Goal: Task Accomplishment & Management: Use online tool/utility

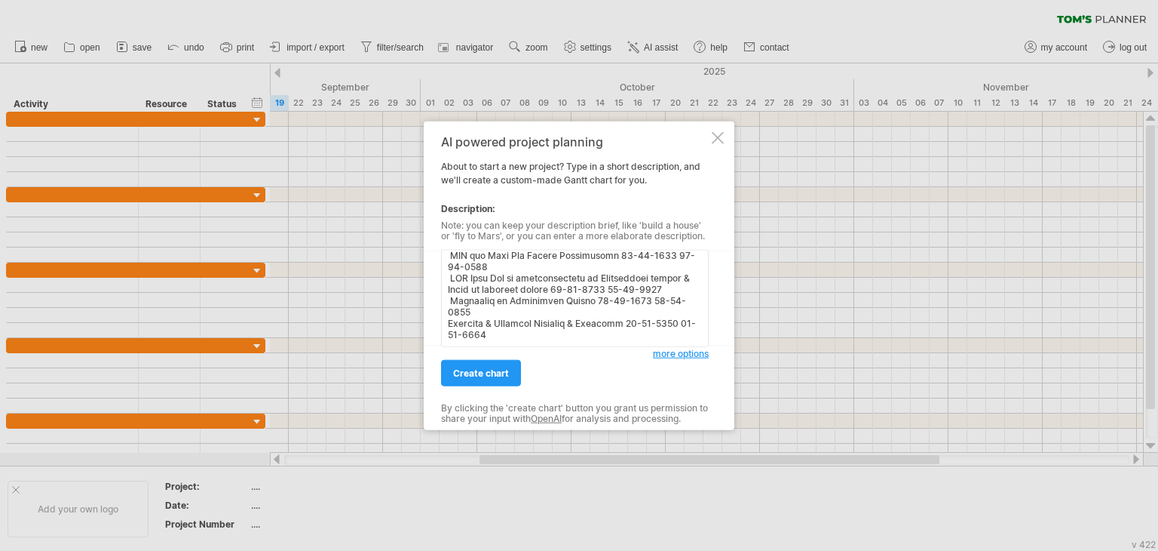
scroll to position [363, 0]
type textarea "Milestone Task Name Start Date Finish Date Initiation & Planning Project Kick-O…"
click at [489, 376] on span "create chart" at bounding box center [481, 372] width 56 height 11
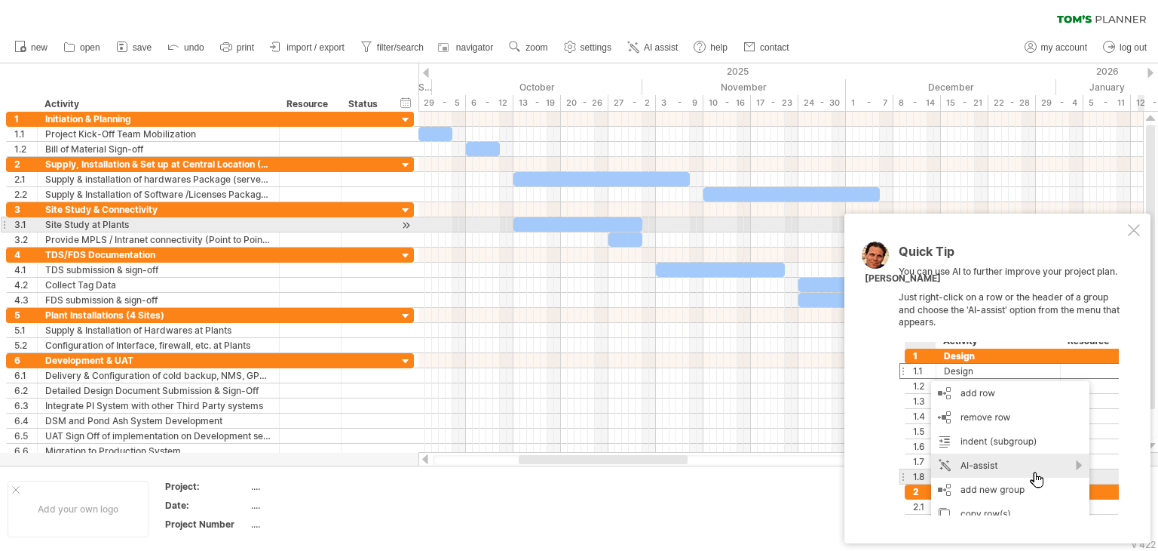
click at [1131, 232] on div at bounding box center [1134, 230] width 12 height 12
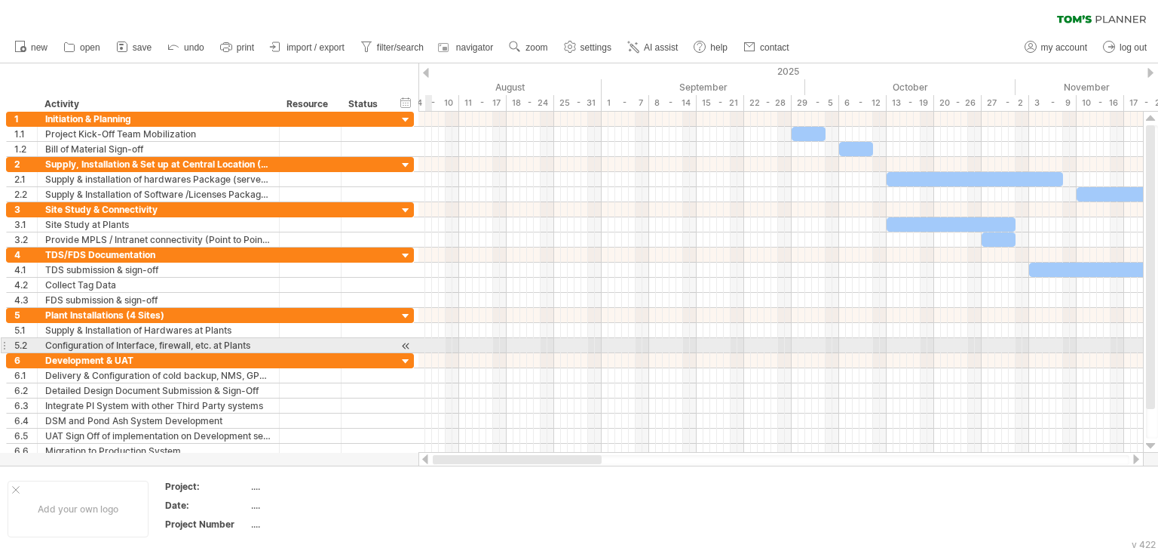
drag, startPoint x: 731, startPoint y: 459, endPoint x: 424, endPoint y: 342, distance: 328.4
click at [425, 342] on div "Trying to reach [DOMAIN_NAME] Connected again... 0% clear filter new 1" at bounding box center [579, 275] width 1158 height 551
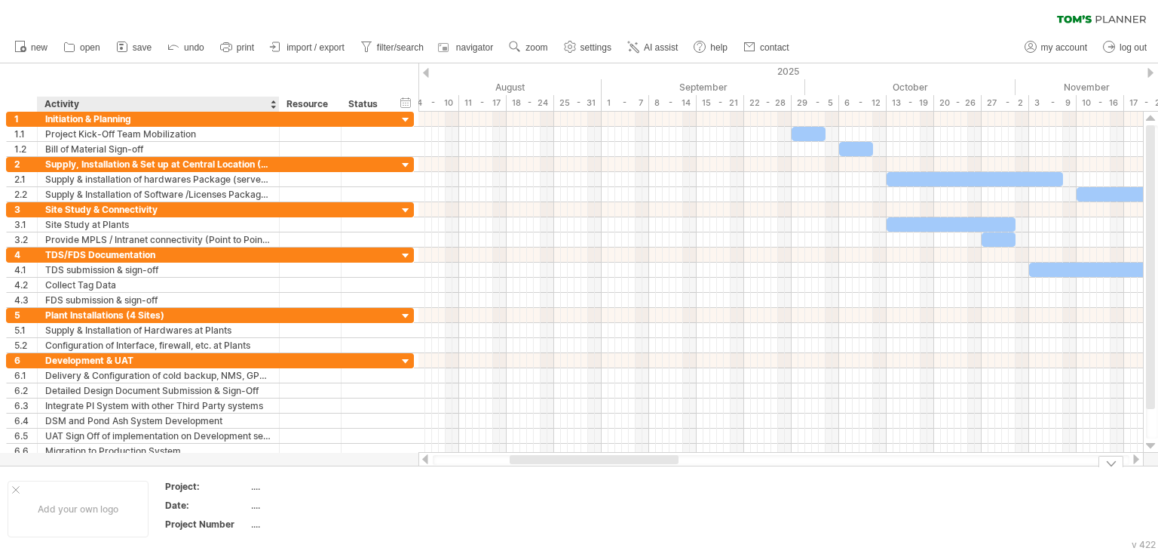
click at [179, 491] on div "Project:" at bounding box center [206, 486] width 83 height 13
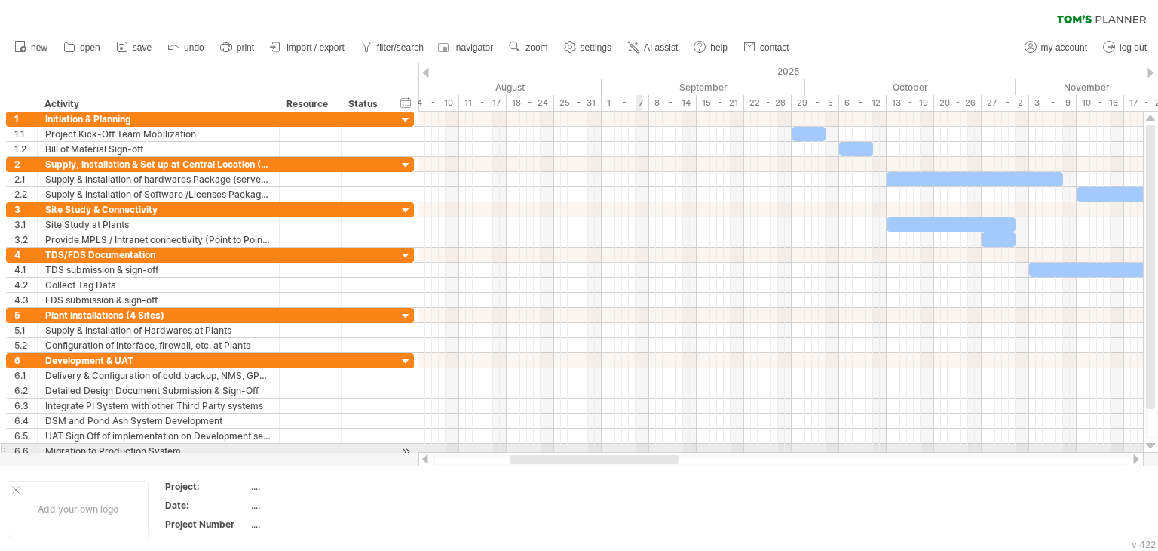
click at [640, 451] on div at bounding box center [781, 450] width 725 height 15
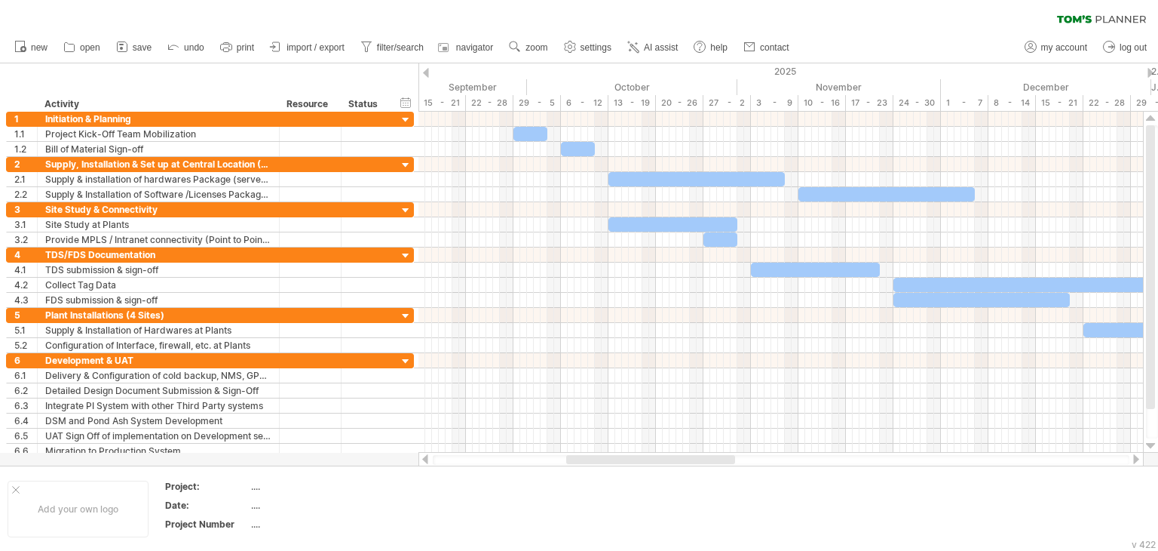
drag, startPoint x: 640, startPoint y: 458, endPoint x: 696, endPoint y: 453, distance: 56.7
click at [696, 453] on div at bounding box center [781, 459] width 725 height 15
drag, startPoint x: 465, startPoint y: 103, endPoint x: 456, endPoint y: 103, distance: 9.8
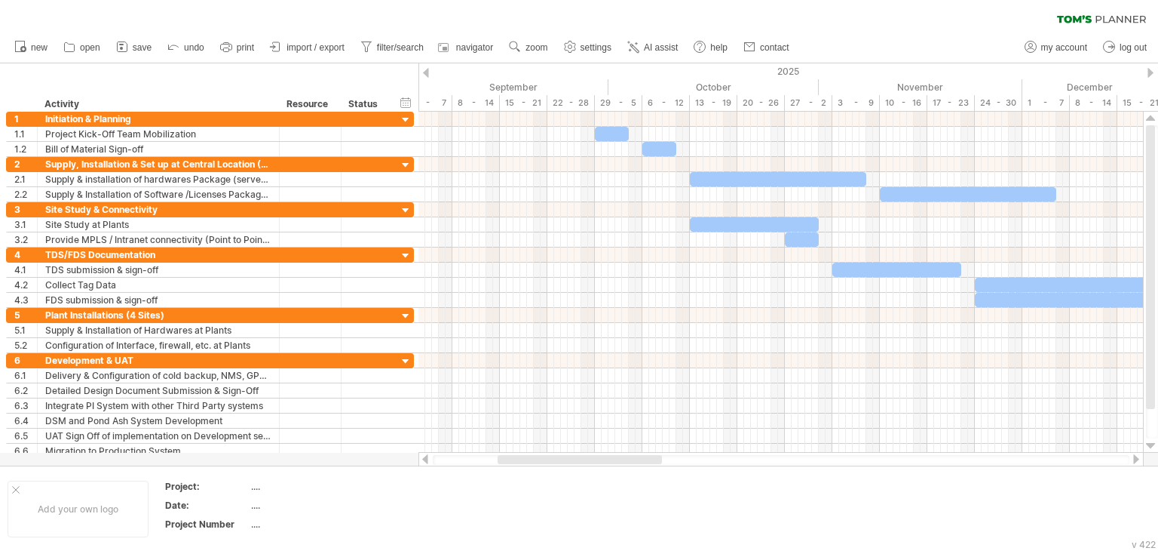
drag, startPoint x: 658, startPoint y: 461, endPoint x: 640, endPoint y: 456, distance: 19.4
click at [640, 456] on div at bounding box center [580, 459] width 164 height 9
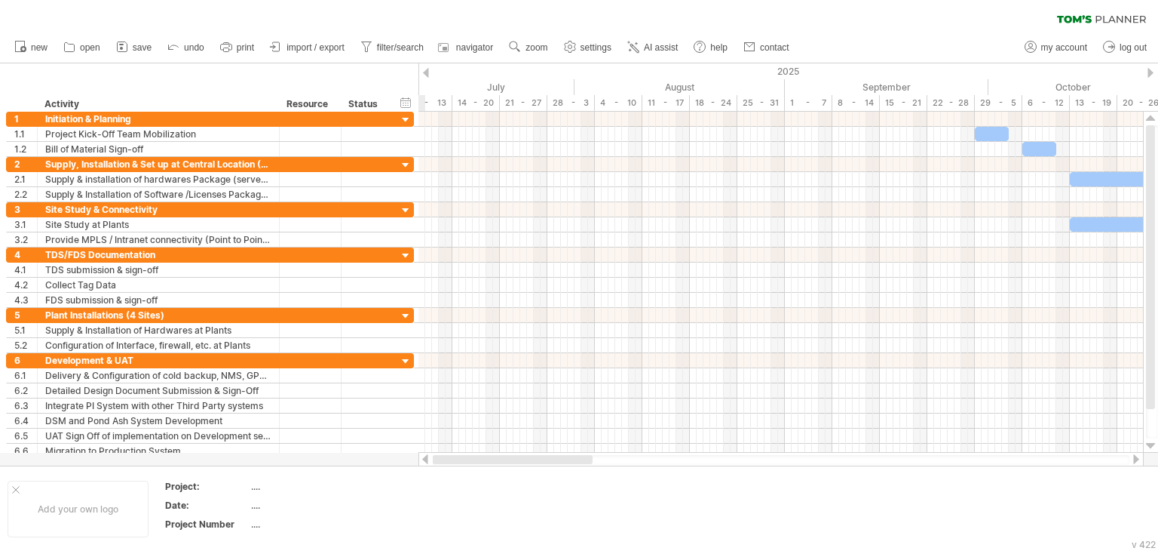
drag, startPoint x: 626, startPoint y: 456, endPoint x: 492, endPoint y: 458, distance: 134.3
click at [492, 458] on div at bounding box center [513, 459] width 160 height 9
click at [492, 89] on div "July" at bounding box center [469, 87] width 210 height 16
click at [497, 86] on div "July" at bounding box center [469, 87] width 210 height 16
click at [544, 103] on div "timeline settings" at bounding box center [561, 106] width 112 height 24
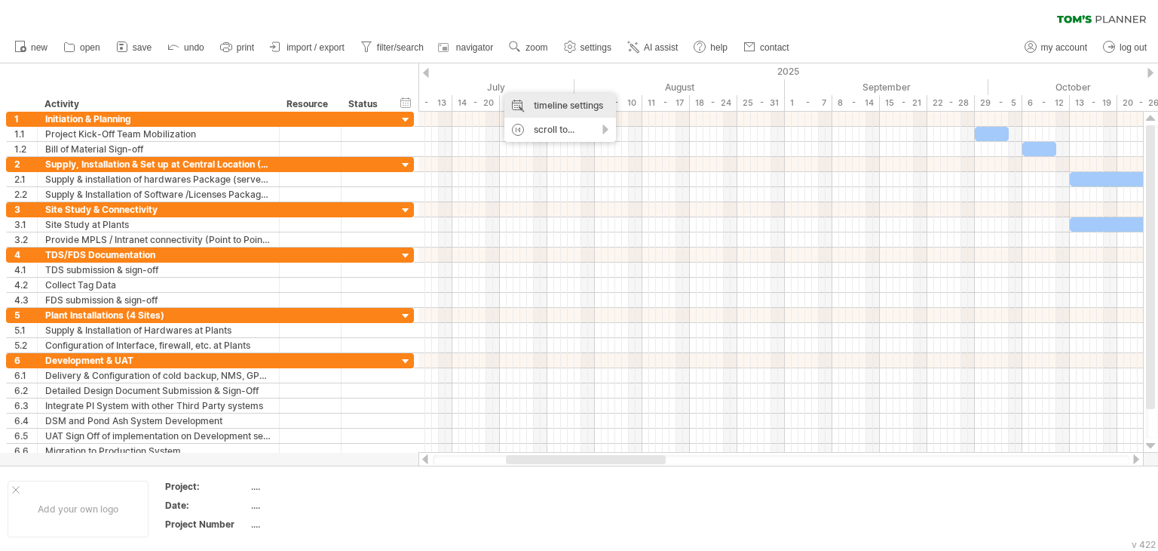
select select "*"
select select "**"
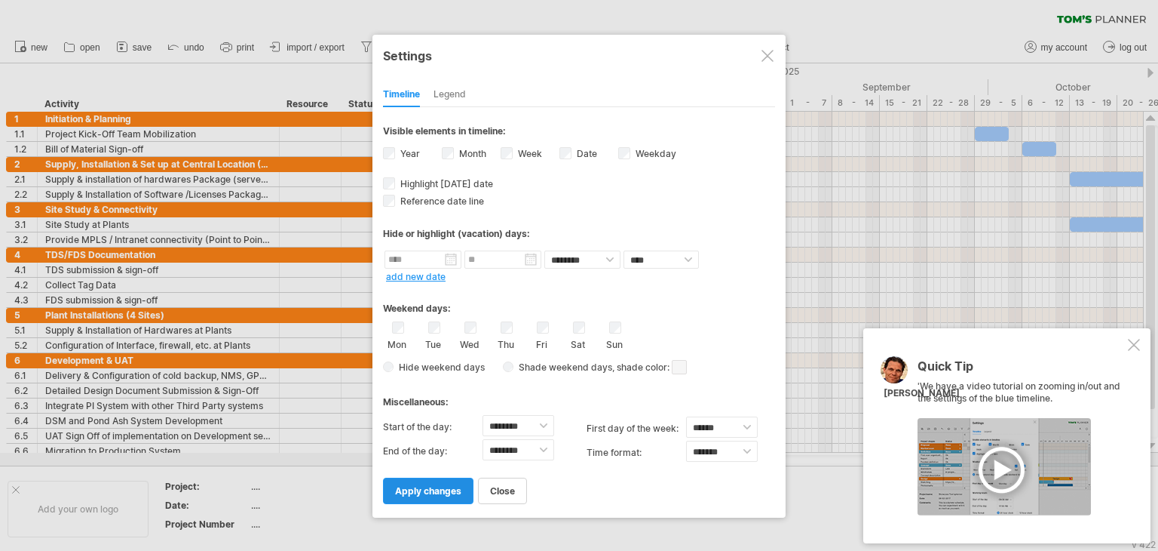
click at [440, 489] on span "apply changes" at bounding box center [428, 490] width 66 height 11
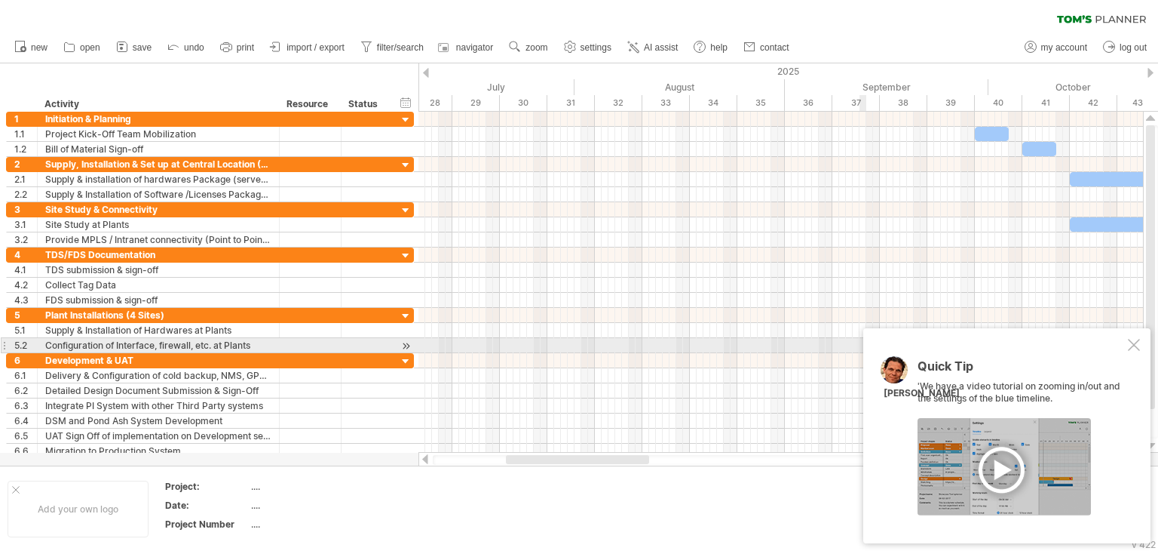
click at [1131, 340] on div at bounding box center [1134, 345] width 12 height 12
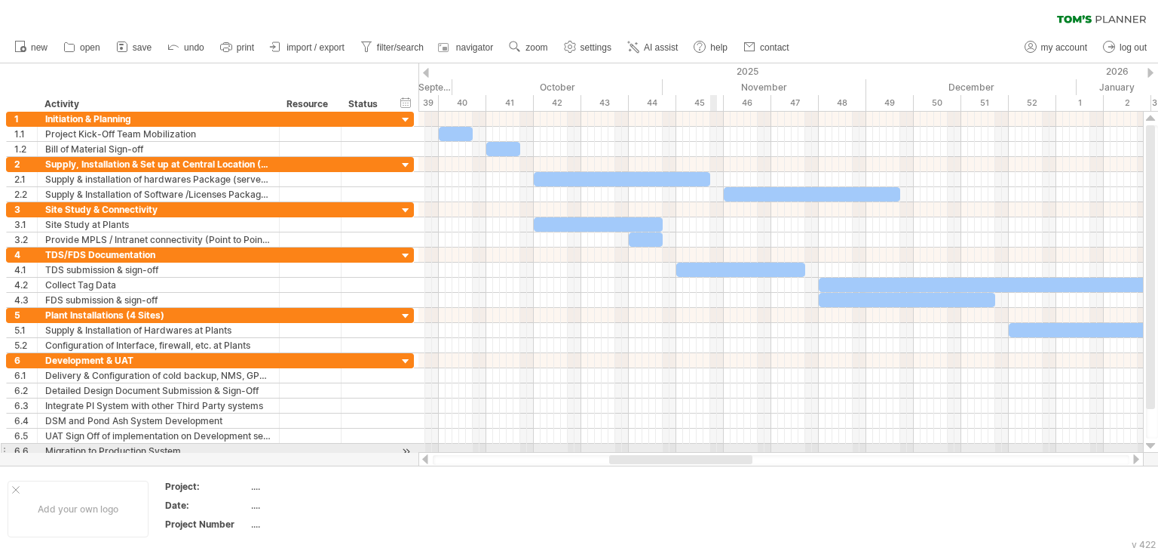
drag, startPoint x: 612, startPoint y: 462, endPoint x: 716, endPoint y: 447, distance: 104.4
click at [716, 447] on div "Trying to reach [DOMAIN_NAME] Connected again... 0% clear filter new 1" at bounding box center [579, 275] width 1158 height 551
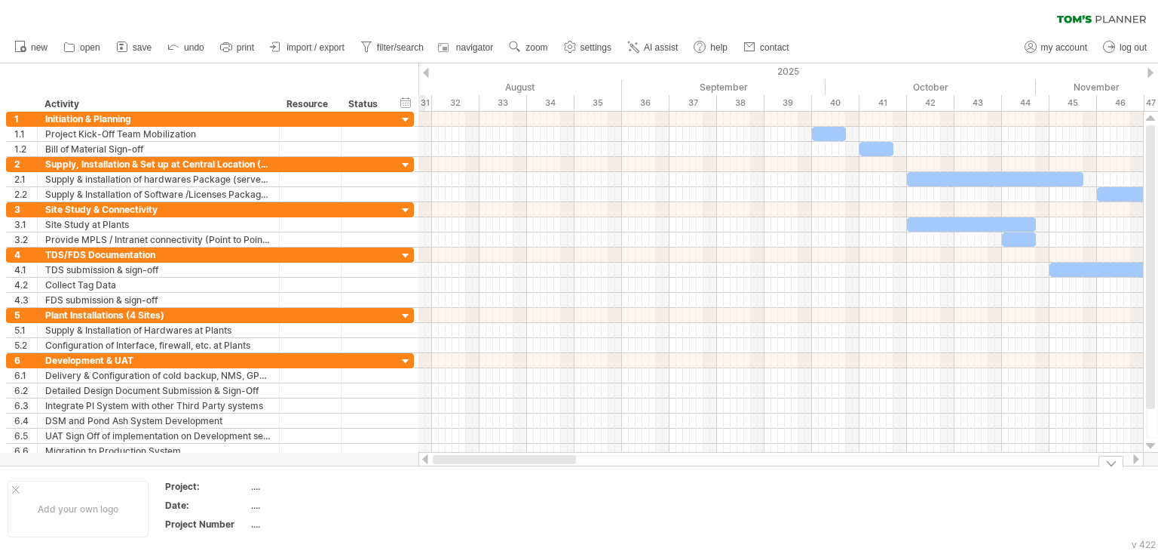
drag, startPoint x: 643, startPoint y: 463, endPoint x: 490, endPoint y: 467, distance: 152.4
click at [490, 467] on div "Trying to reach [DOMAIN_NAME] Connected again... 0% clear filter new 1" at bounding box center [579, 275] width 1158 height 551
click at [492, 91] on div "timeline settings" at bounding box center [537, 97] width 112 height 24
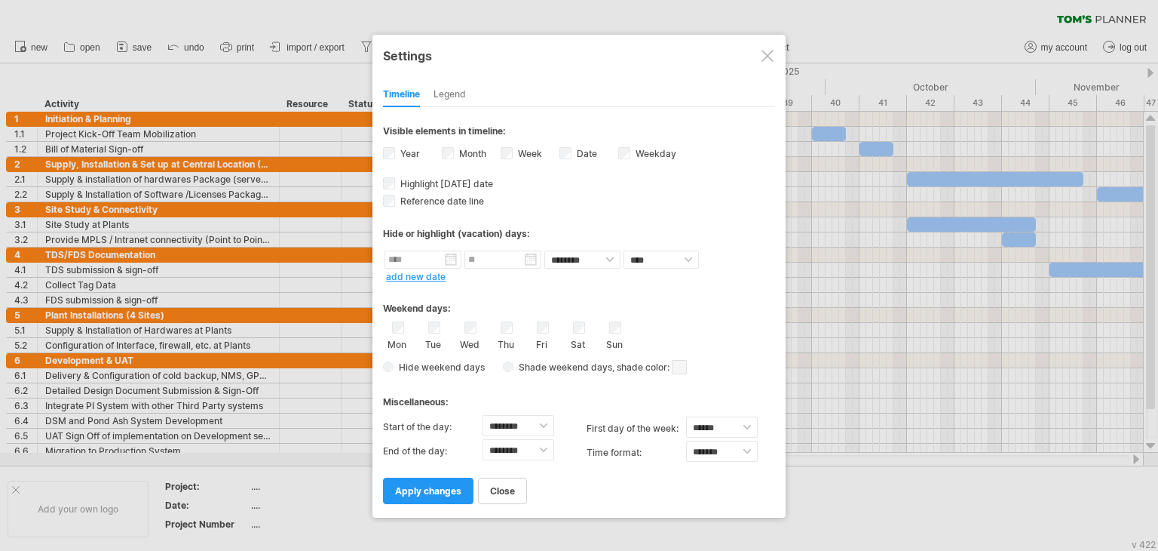
click at [409, 155] on label "Year" at bounding box center [408, 153] width 23 height 11
click at [447, 485] on span "apply changes" at bounding box center [428, 490] width 66 height 11
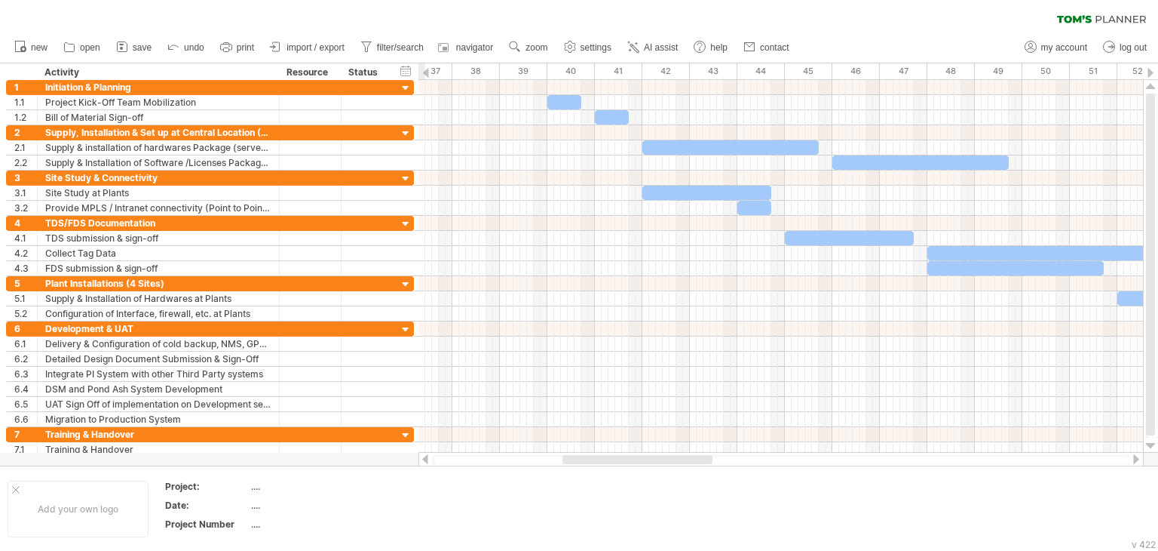
drag, startPoint x: 612, startPoint y: 461, endPoint x: 666, endPoint y: 462, distance: 53.6
click at [666, 462] on div at bounding box center [638, 459] width 150 height 9
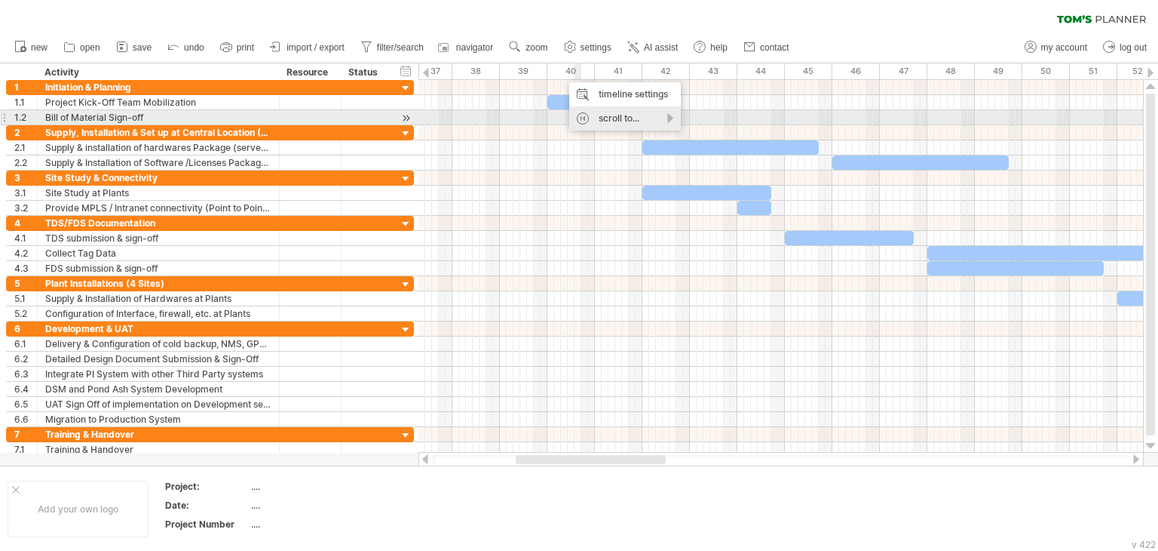
click at [610, 113] on div "scroll to..." at bounding box center [625, 118] width 112 height 24
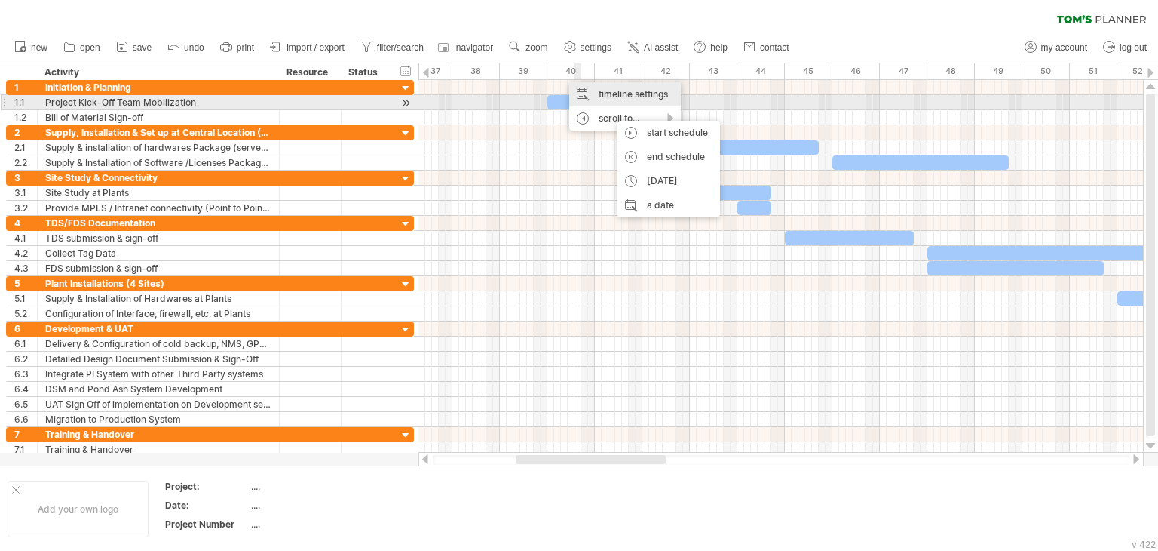
click at [618, 97] on div "timeline settings" at bounding box center [625, 94] width 112 height 24
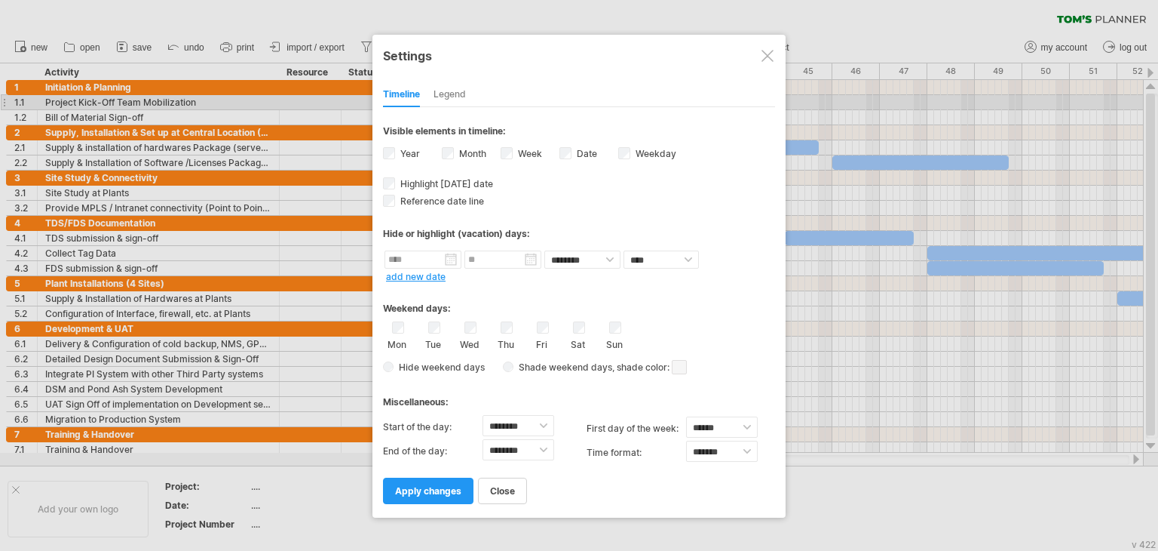
click at [456, 97] on div "Legend" at bounding box center [450, 95] width 32 height 24
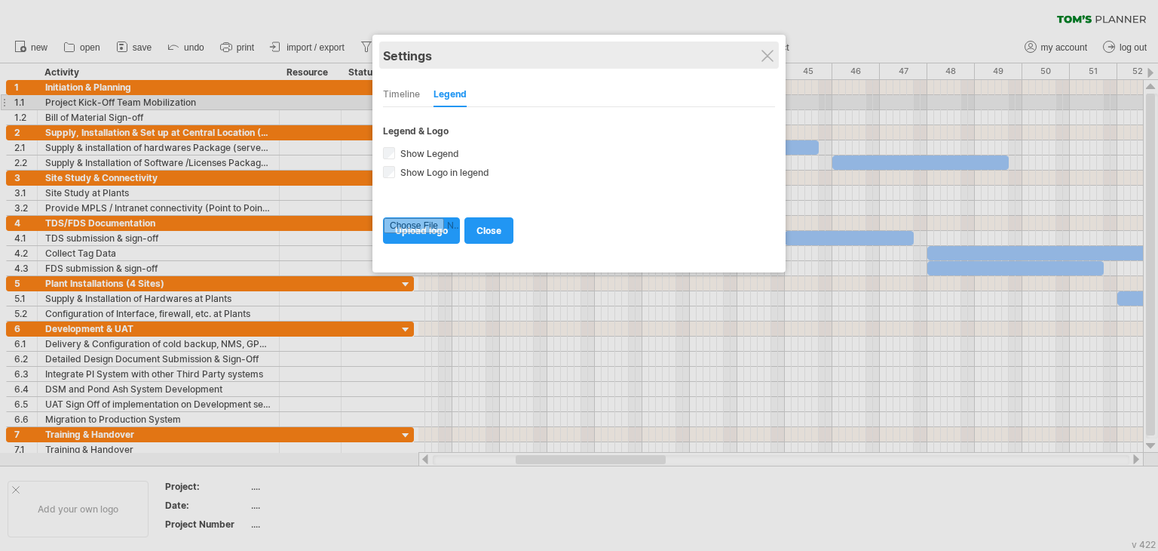
click at [757, 53] on div "Settings" at bounding box center [579, 54] width 392 height 27
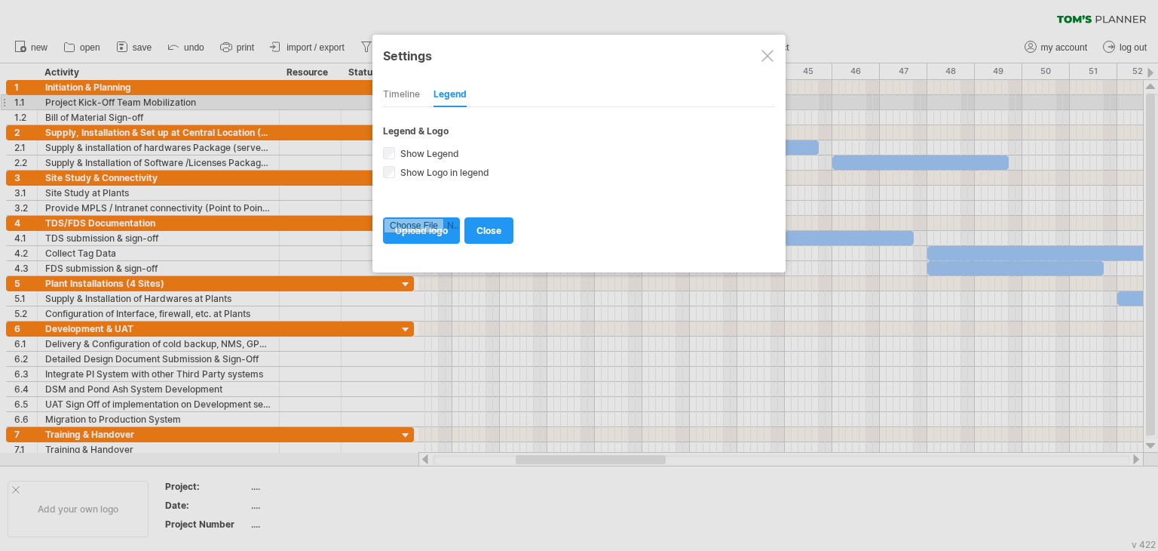
click at [765, 50] on div at bounding box center [768, 56] width 12 height 12
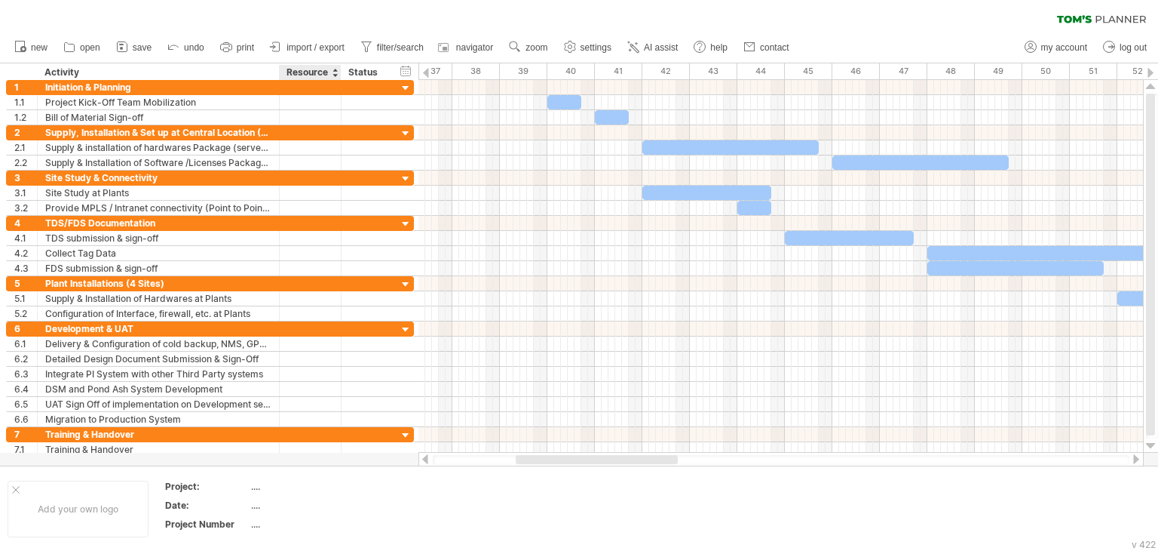
click at [326, 70] on div "Resource" at bounding box center [310, 72] width 46 height 15
click at [330, 73] on input "********" at bounding box center [310, 72] width 46 height 15
click at [333, 75] on div at bounding box center [335, 72] width 6 height 15
click at [405, 68] on div "hide start/end/duration show start/end/duration" at bounding box center [406, 71] width 14 height 16
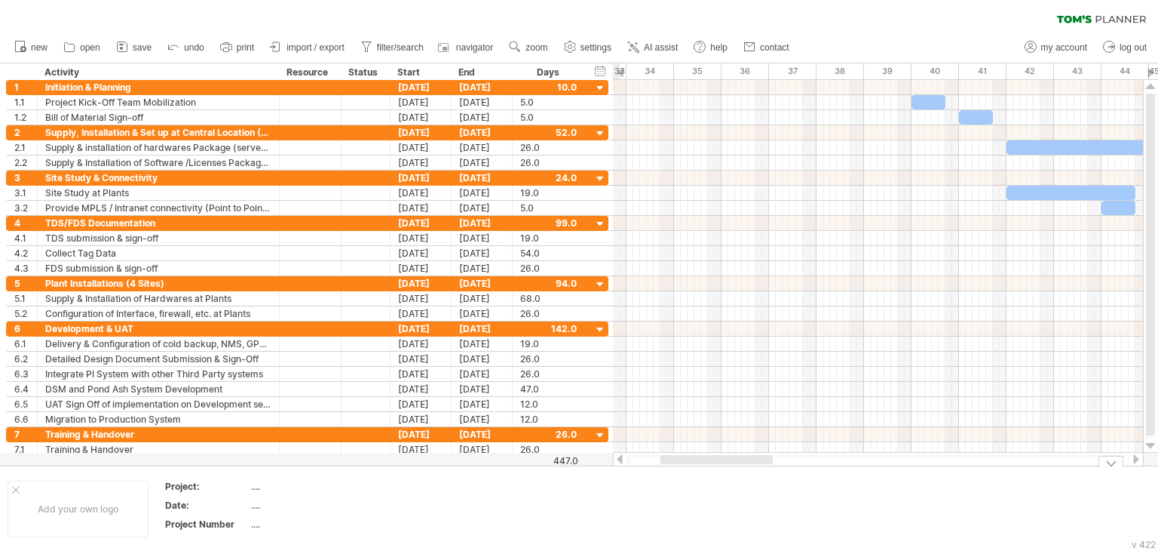
drag, startPoint x: 744, startPoint y: 457, endPoint x: 717, endPoint y: 465, distance: 28.4
click at [717, 465] on div "Trying to reach [DOMAIN_NAME] Connected again... 0% clear filter new 1" at bounding box center [579, 275] width 1158 height 551
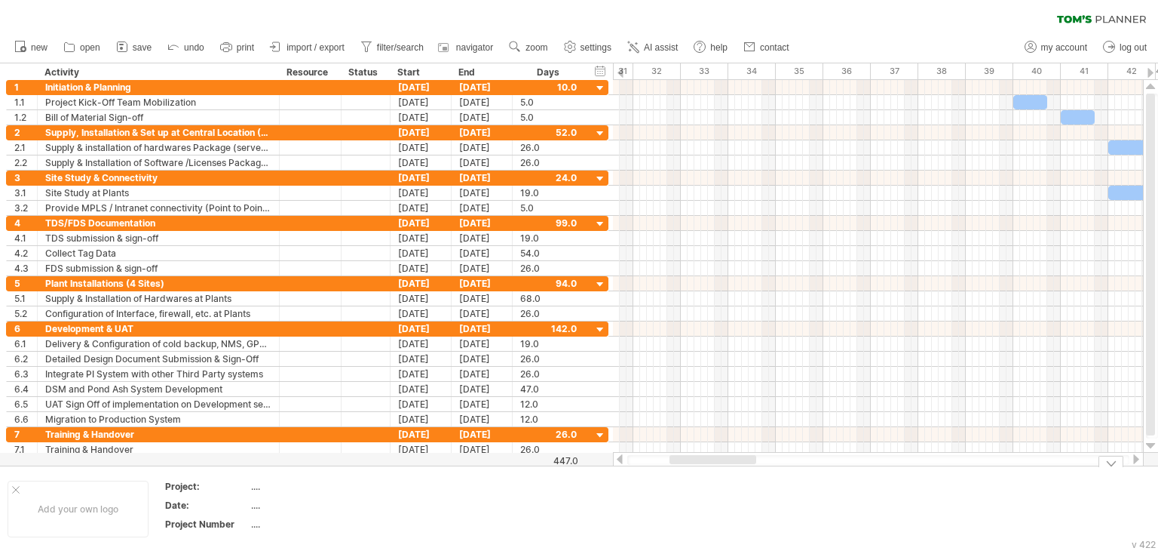
drag, startPoint x: 721, startPoint y: 456, endPoint x: 706, endPoint y: 467, distance: 18.9
click at [706, 467] on div "Trying to reach [DOMAIN_NAME] Connected again... 0% clear filter new 1" at bounding box center [579, 275] width 1158 height 551
click at [597, 48] on span "settings" at bounding box center [596, 47] width 31 height 11
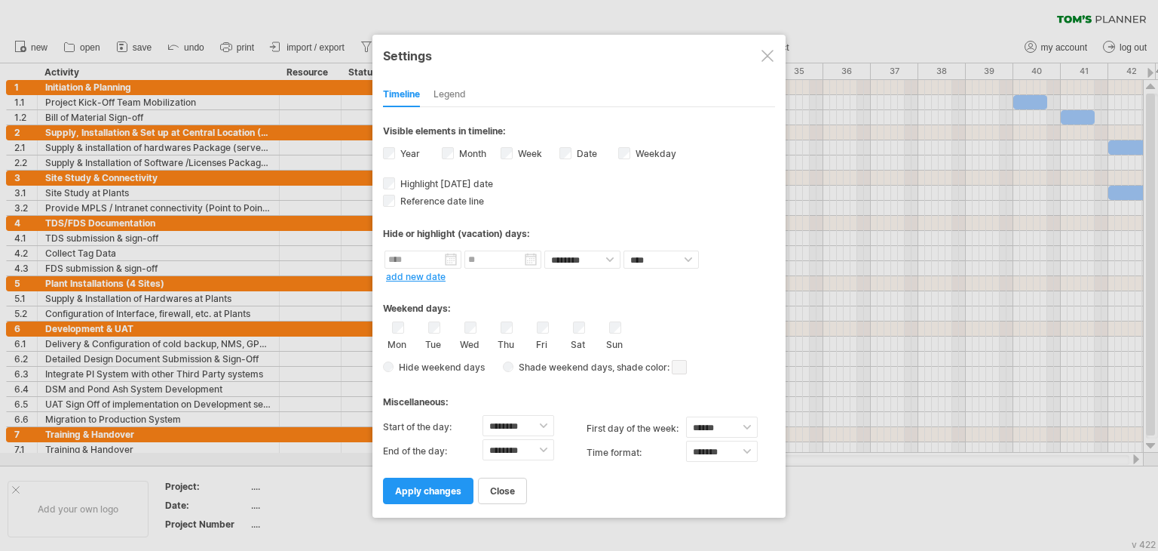
click at [449, 154] on div "**********" at bounding box center [579, 276] width 413 height 483
click at [396, 152] on div "Year" at bounding box center [412, 155] width 59 height 20
click at [460, 494] on span "apply changes" at bounding box center [428, 490] width 66 height 11
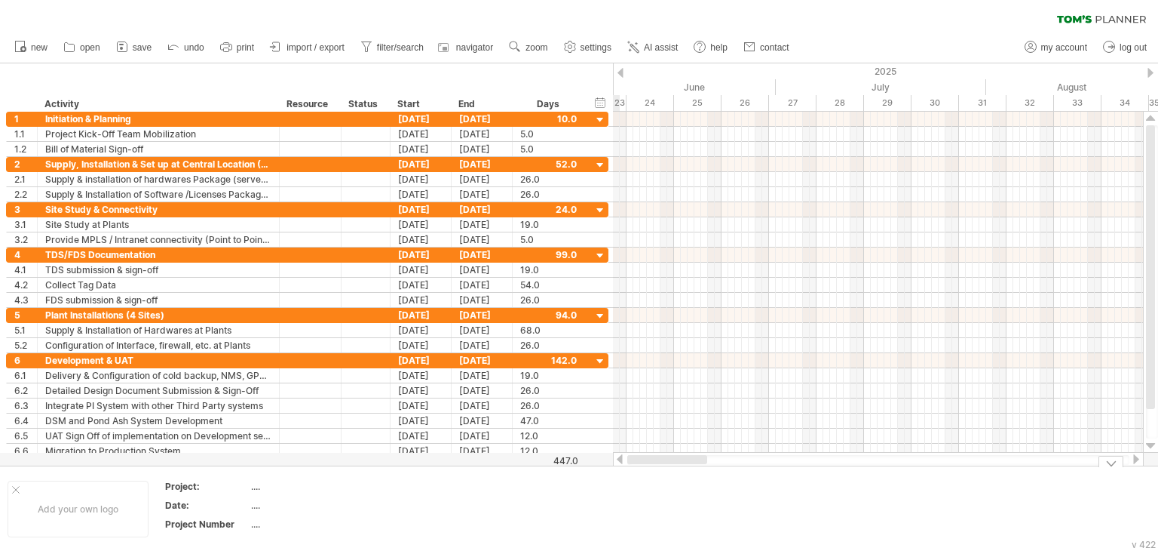
drag, startPoint x: 729, startPoint y: 459, endPoint x: 630, endPoint y: 489, distance: 103.3
click at [630, 489] on div "Trying to reach [DOMAIN_NAME] Connected again... 0% clear filter new 1" at bounding box center [579, 275] width 1158 height 551
click at [238, 47] on span "print" at bounding box center [245, 47] width 17 height 11
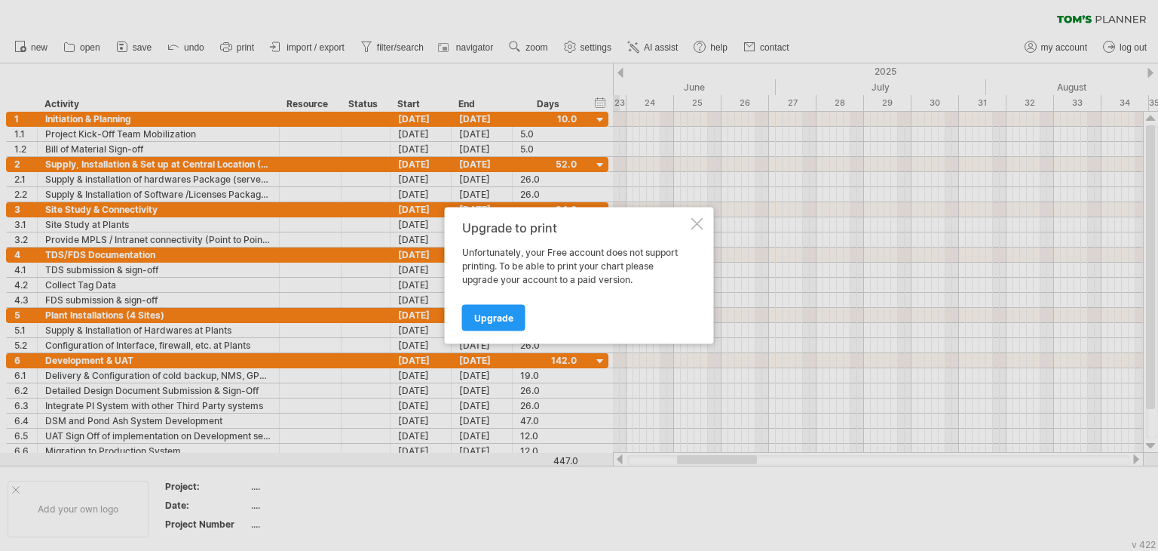
click at [696, 225] on div at bounding box center [698, 224] width 12 height 12
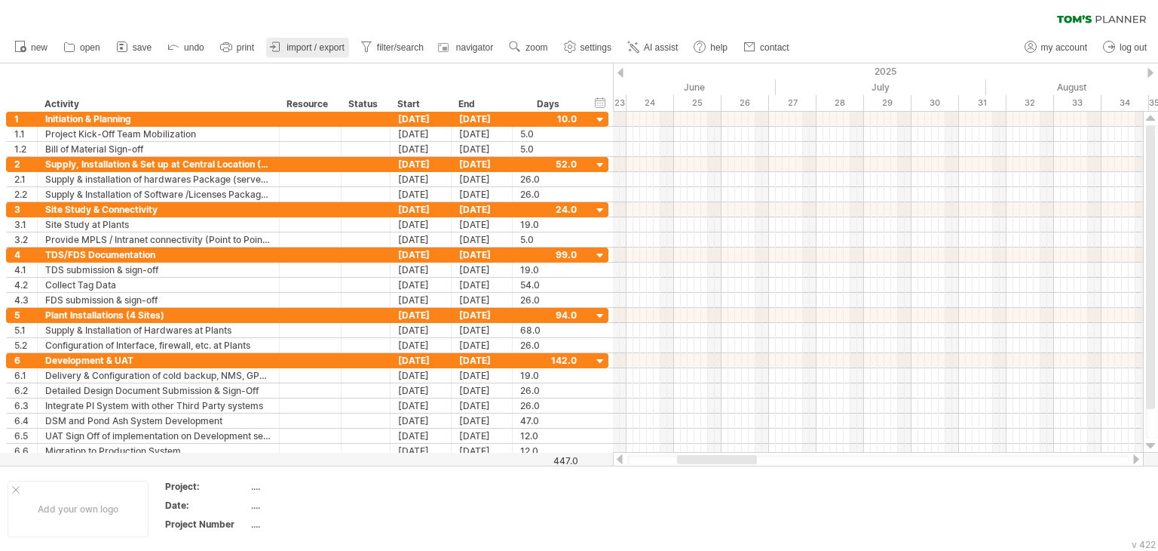
click at [320, 48] on span "import / export" at bounding box center [316, 47] width 58 height 11
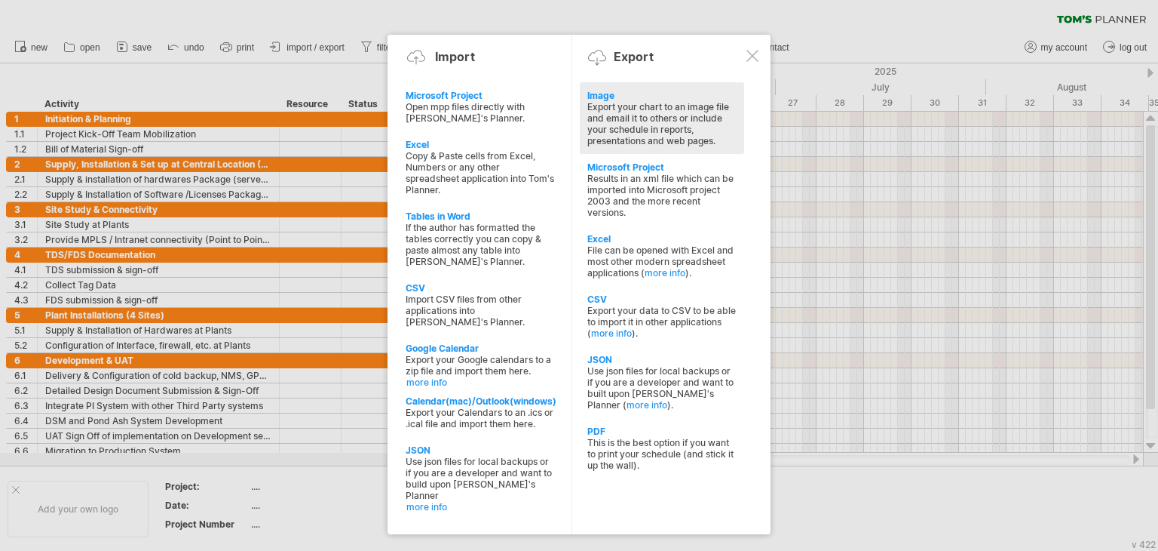
click at [603, 101] on div "Export your chart to an image file and email it to others or include your sched…" at bounding box center [661, 123] width 149 height 45
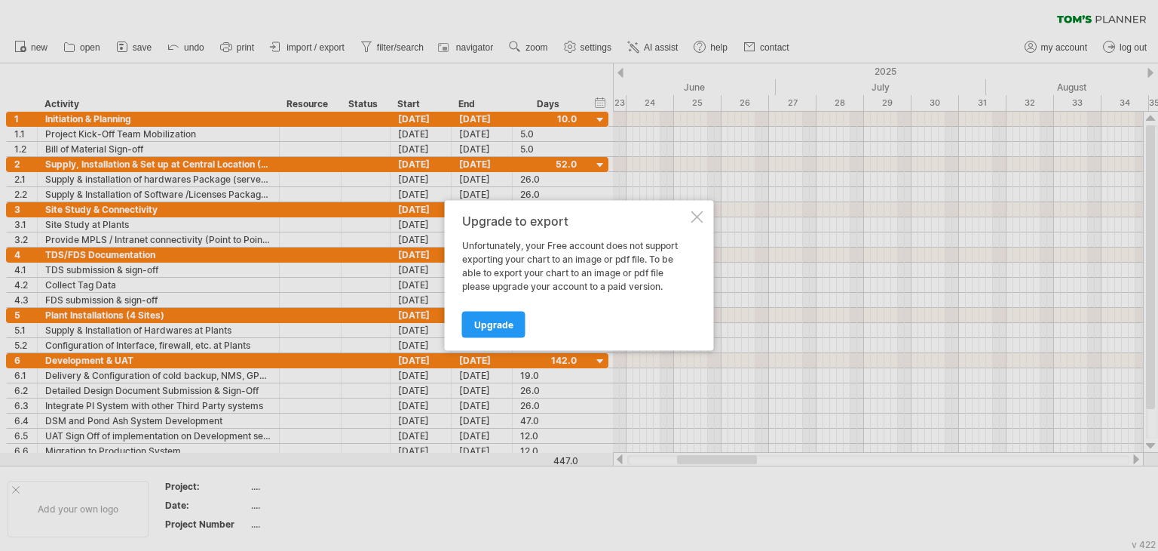
click at [697, 215] on div at bounding box center [698, 217] width 12 height 12
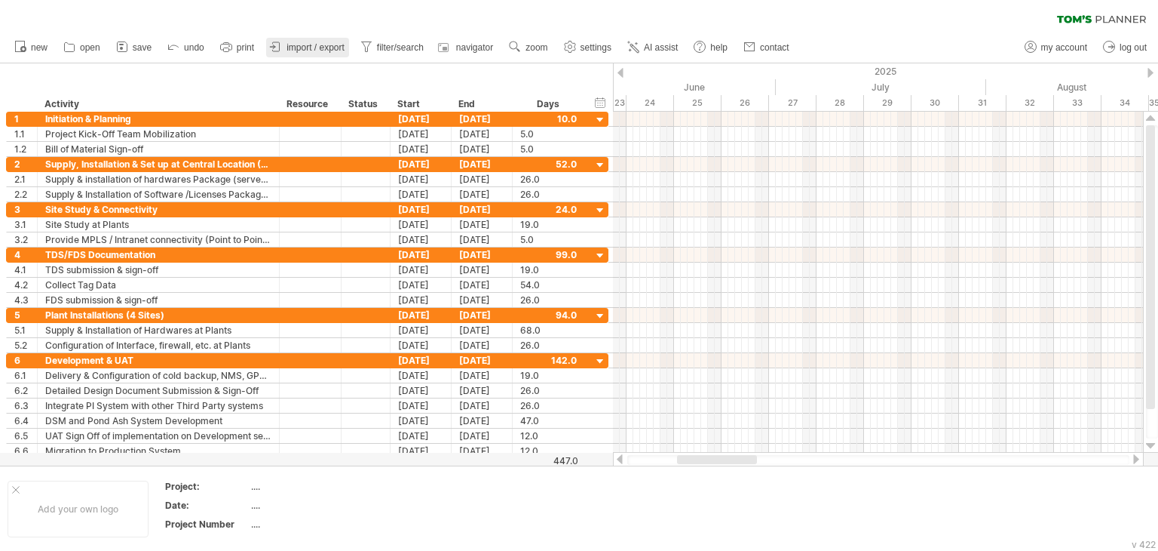
click at [311, 48] on span "import / export" at bounding box center [316, 47] width 58 height 11
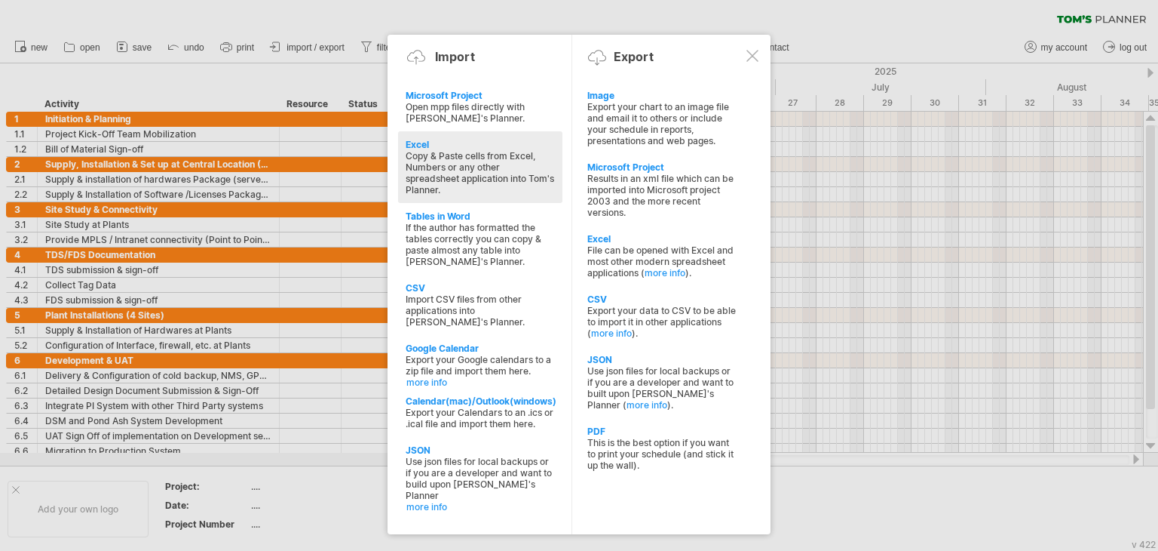
click at [422, 146] on div "Excel" at bounding box center [480, 144] width 149 height 11
type textarea "**********"
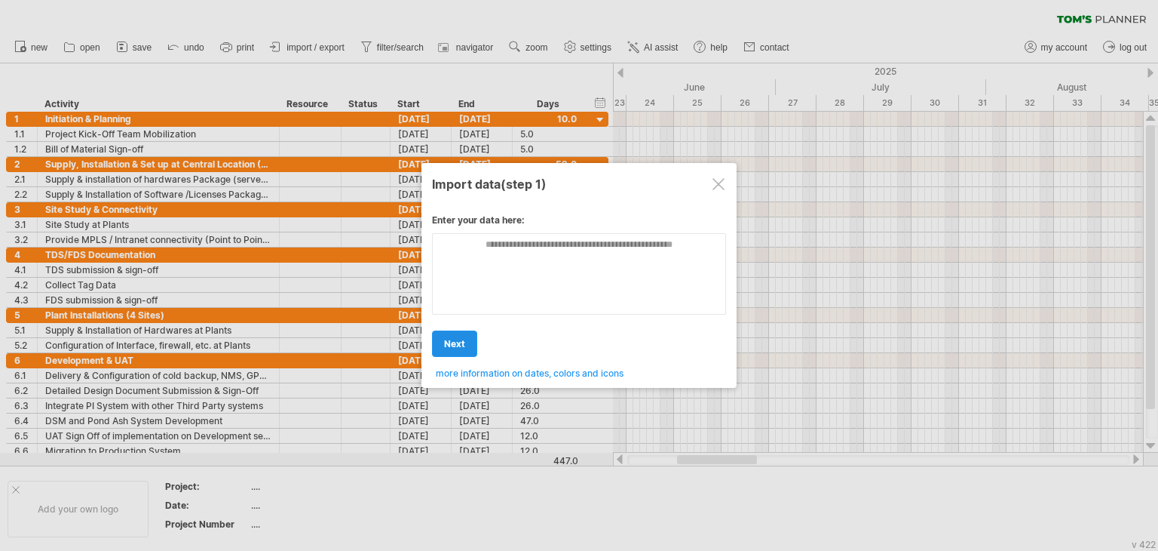
click at [452, 340] on span "next" at bounding box center [454, 343] width 21 height 11
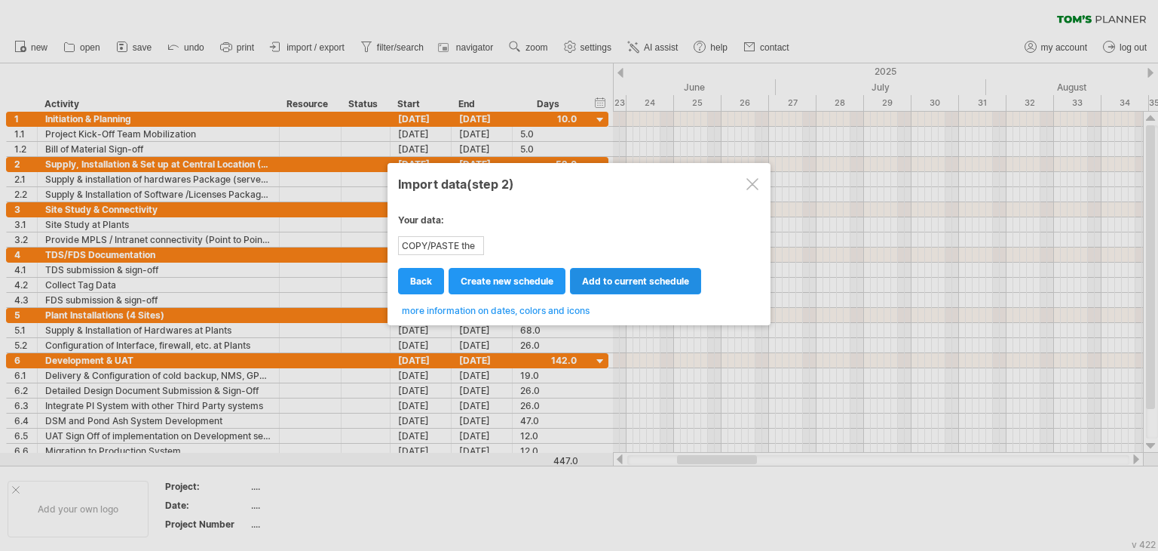
click at [593, 281] on span "add to current schedule" at bounding box center [635, 280] width 107 height 11
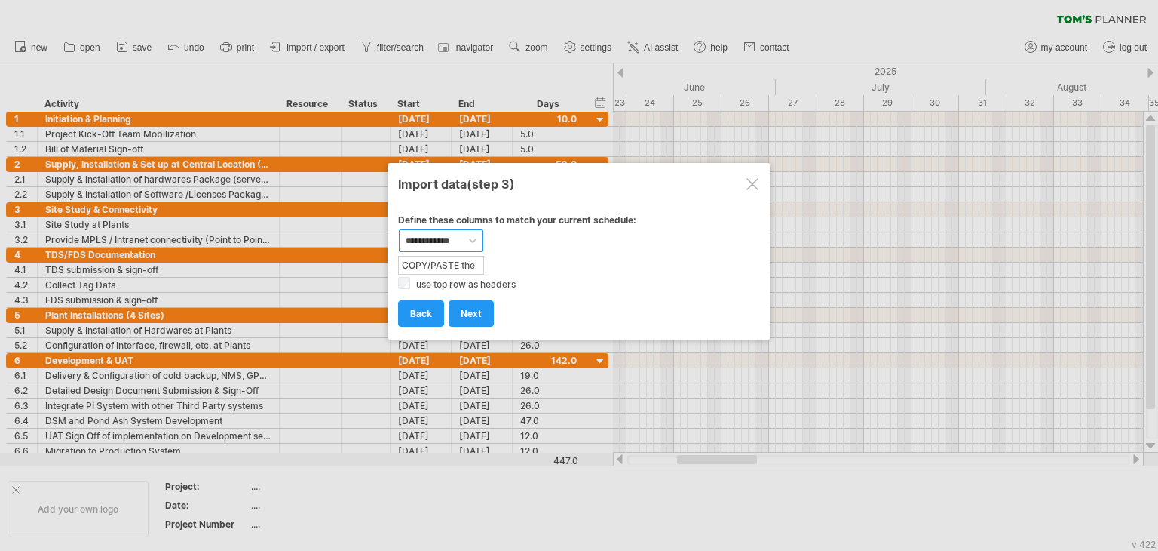
click at [470, 238] on select "**********" at bounding box center [441, 240] width 84 height 23
click at [474, 313] on span "next" at bounding box center [471, 313] width 21 height 11
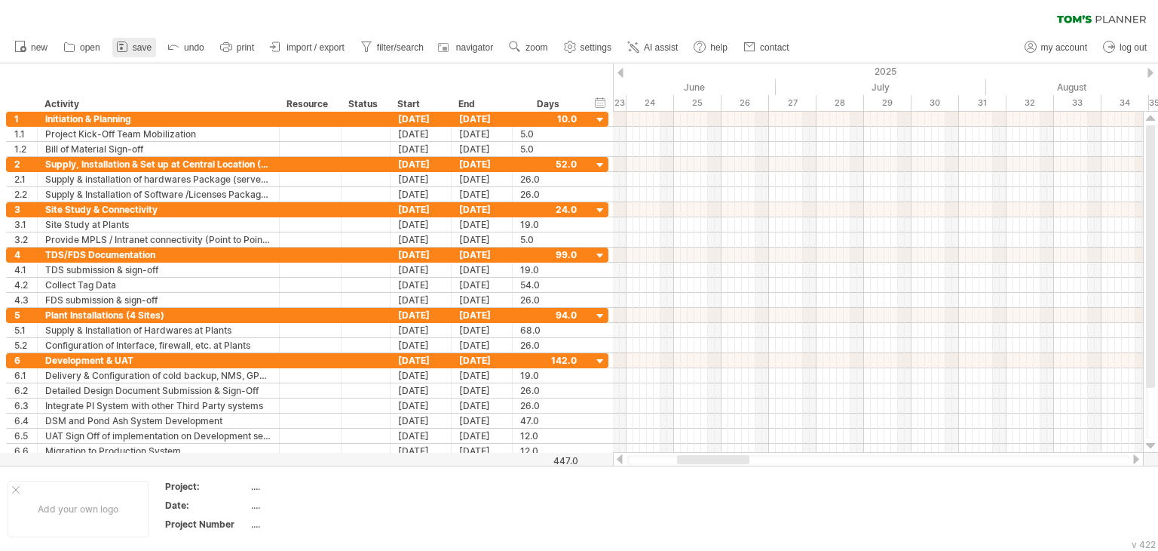
click at [145, 50] on span "save" at bounding box center [142, 47] width 19 height 11
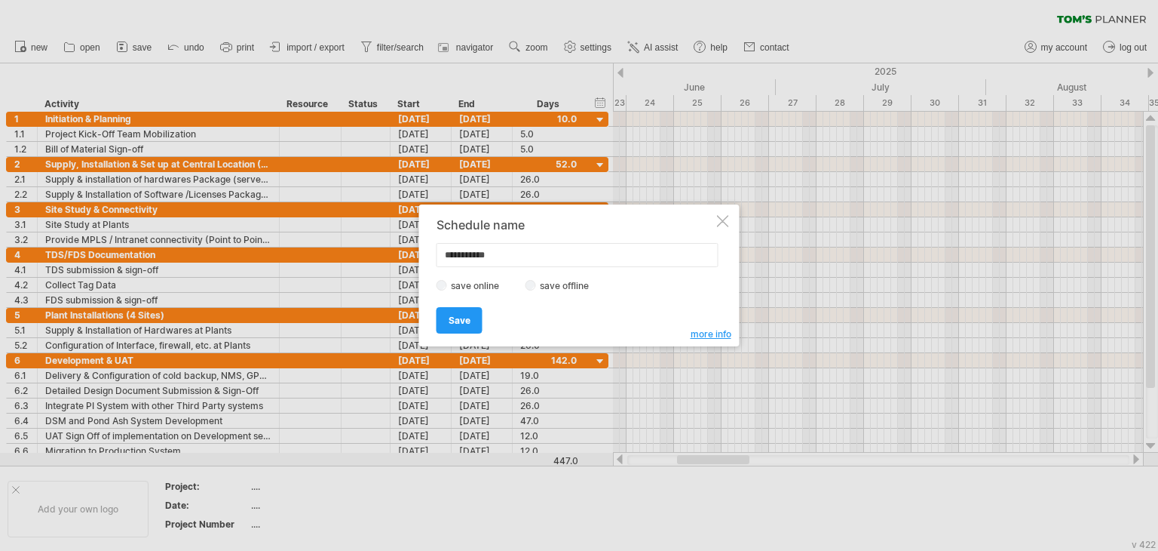
click at [717, 222] on div at bounding box center [723, 221] width 12 height 12
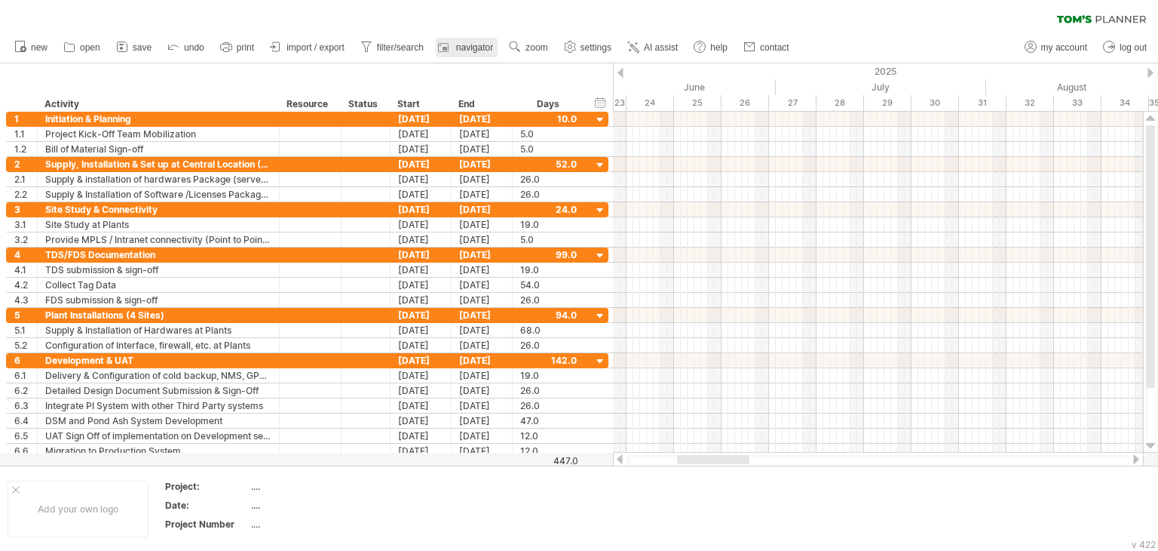
click at [480, 49] on span "navigator" at bounding box center [474, 47] width 37 height 11
click at [1137, 477] on div at bounding box center [1141, 475] width 12 height 12
click at [649, 46] on span "AI assist" at bounding box center [661, 47] width 34 height 11
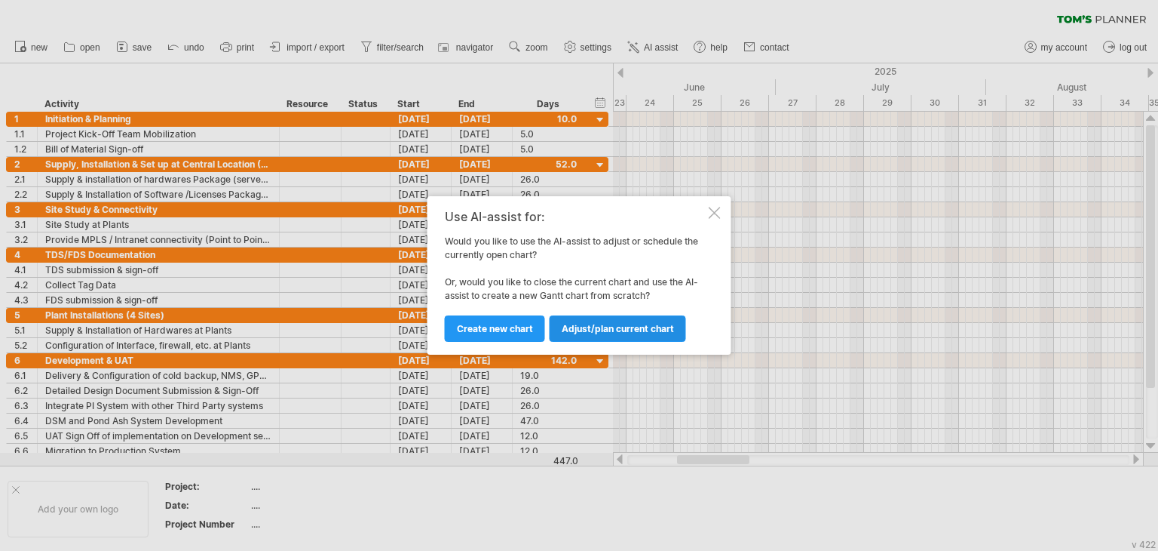
click at [567, 327] on span "Adjust/plan current chart" at bounding box center [618, 328] width 112 height 11
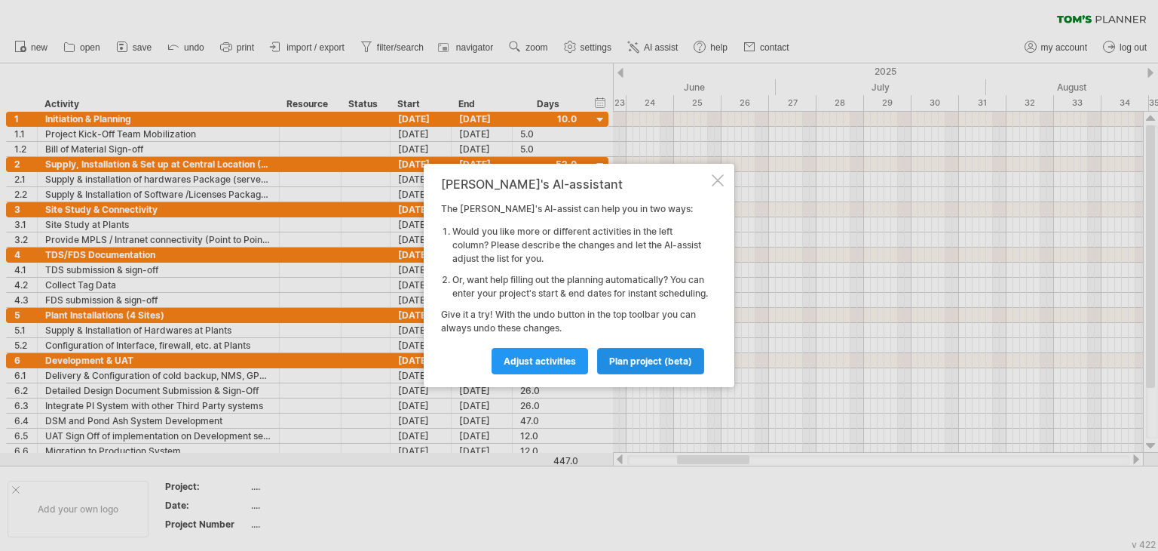
drag, startPoint x: 551, startPoint y: 367, endPoint x: 621, endPoint y: 370, distance: 70.2
click at [621, 370] on div "Adjust activities plan project (beta)" at bounding box center [575, 354] width 268 height 38
click at [621, 367] on span "plan project (beta)" at bounding box center [650, 360] width 83 height 11
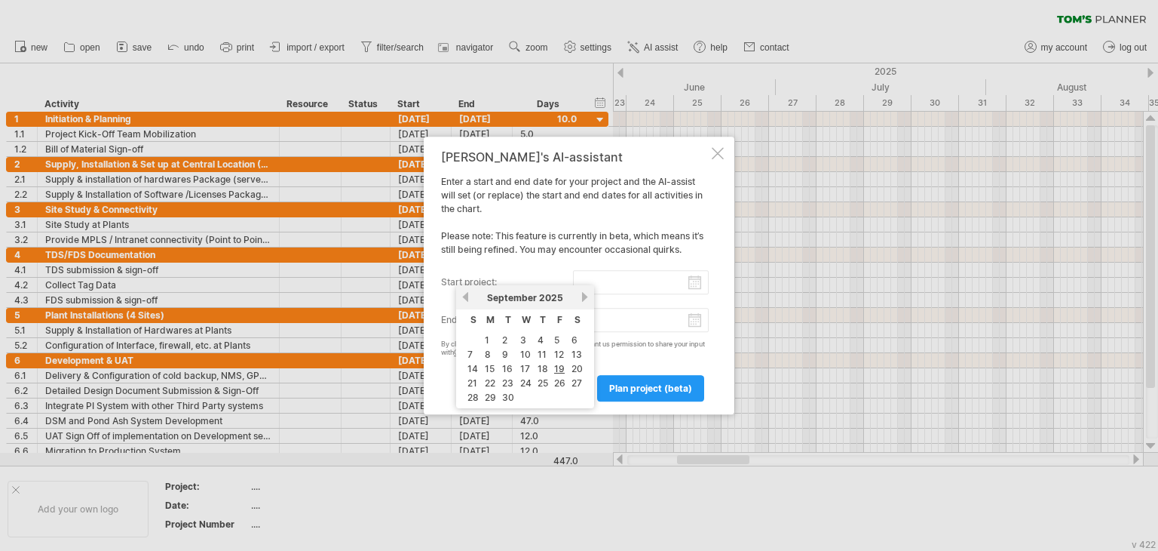
click at [698, 282] on input "start project:" at bounding box center [641, 282] width 136 height 24
click at [488, 342] on link "1" at bounding box center [487, 340] width 8 height 14
type input "********"
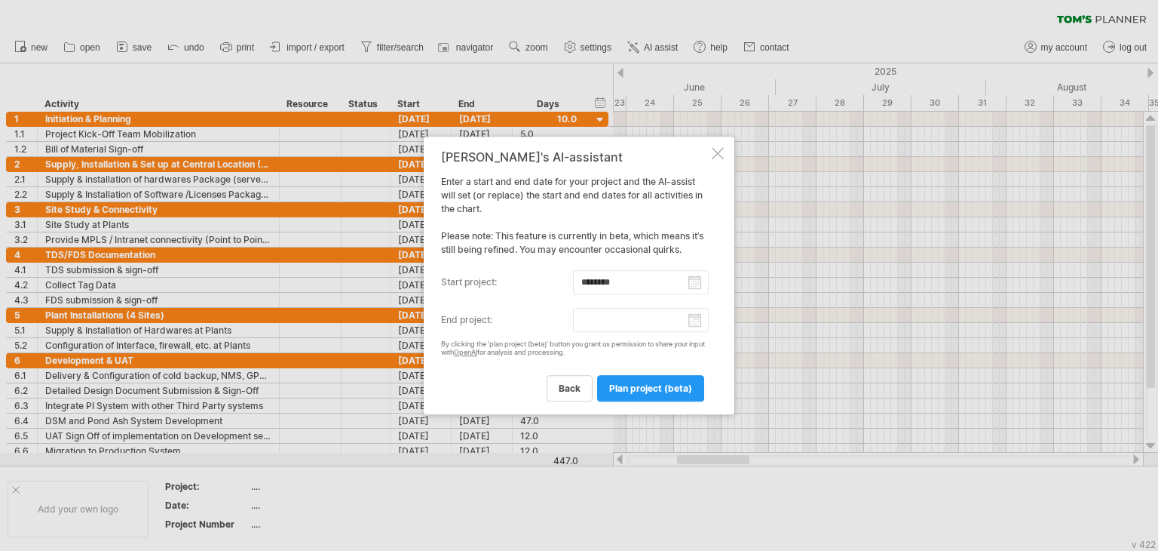
click at [693, 314] on input "end project:" at bounding box center [641, 320] width 136 height 24
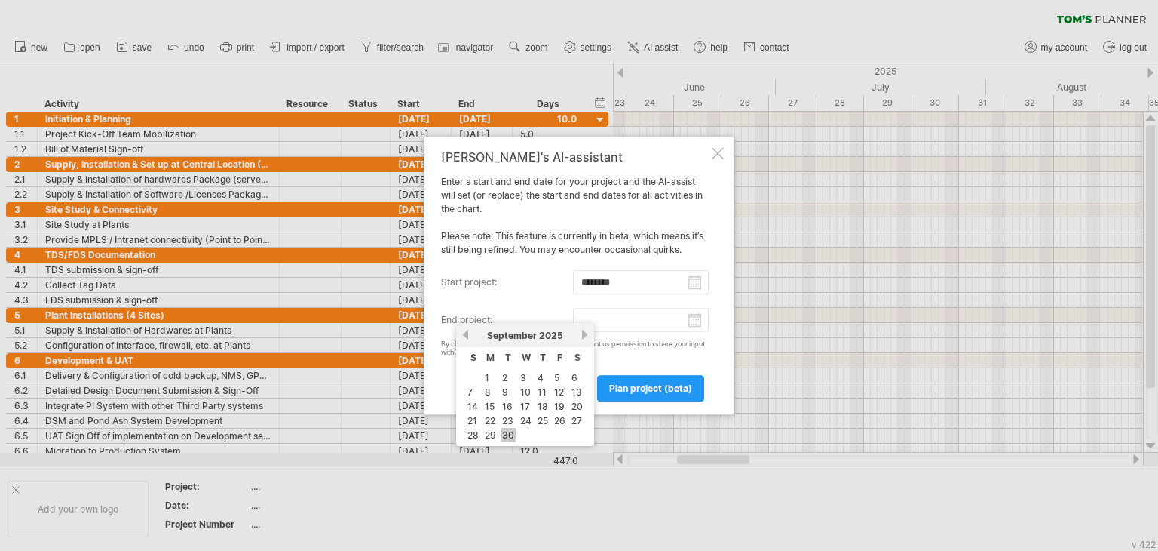
click at [511, 430] on link "30" at bounding box center [508, 435] width 15 height 14
type input "********"
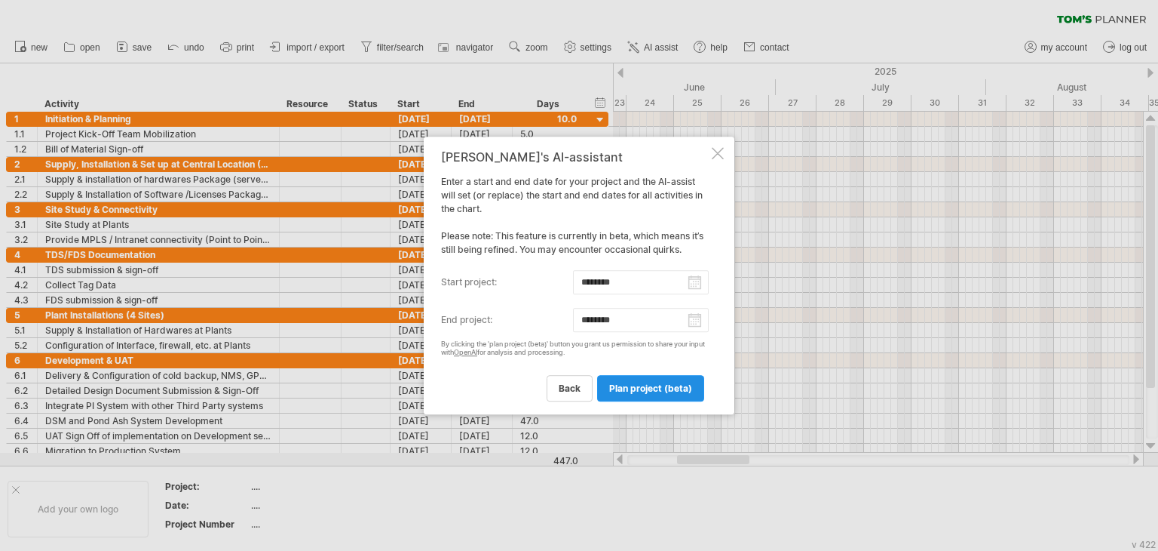
click at [636, 385] on span "plan project (beta)" at bounding box center [650, 387] width 83 height 11
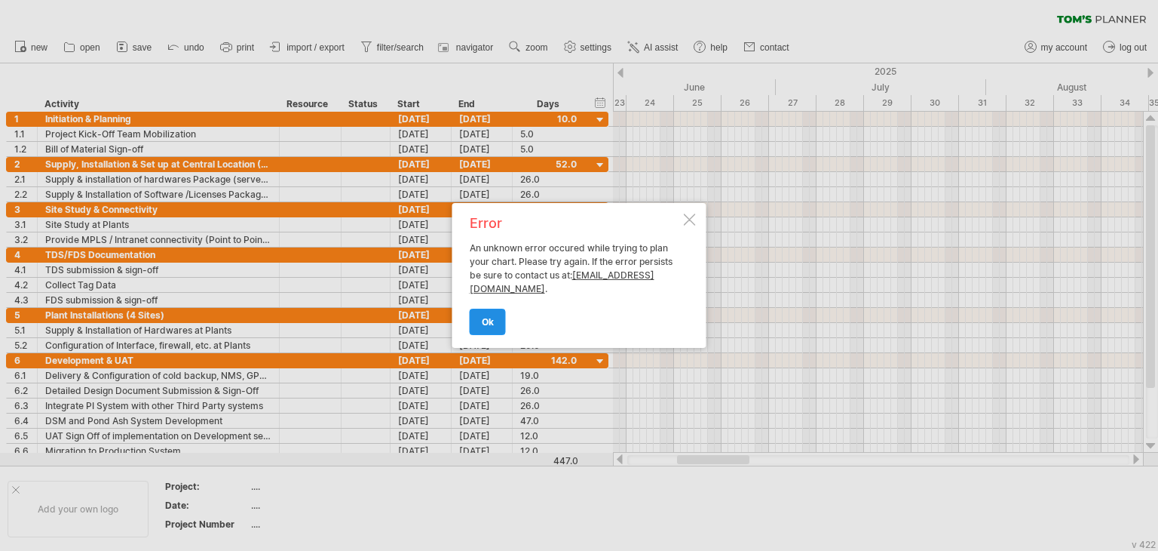
click at [489, 317] on span "ok" at bounding box center [488, 321] width 12 height 11
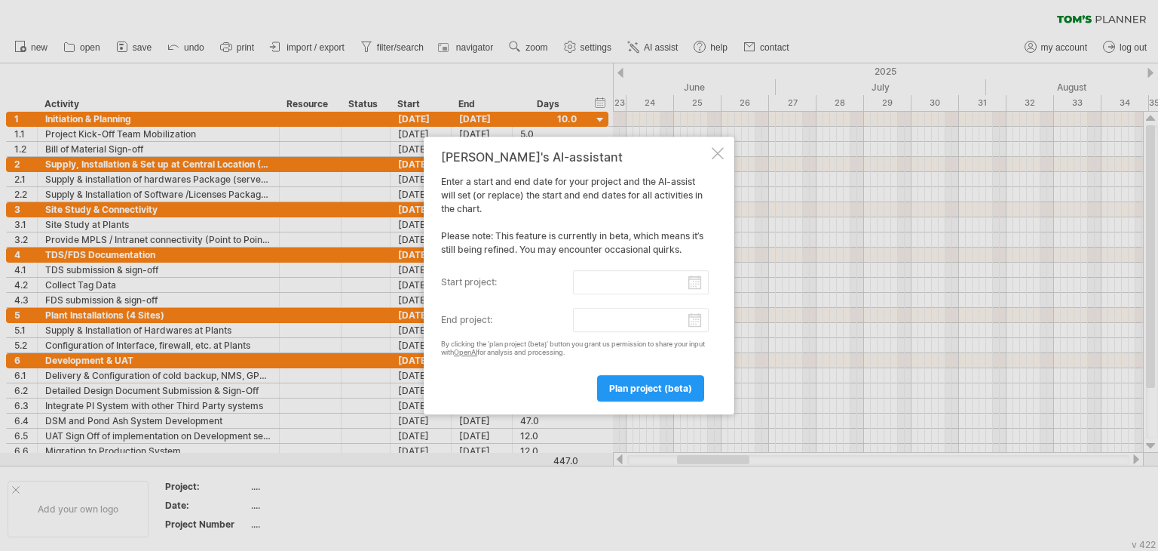
click at [717, 150] on div at bounding box center [718, 153] width 12 height 12
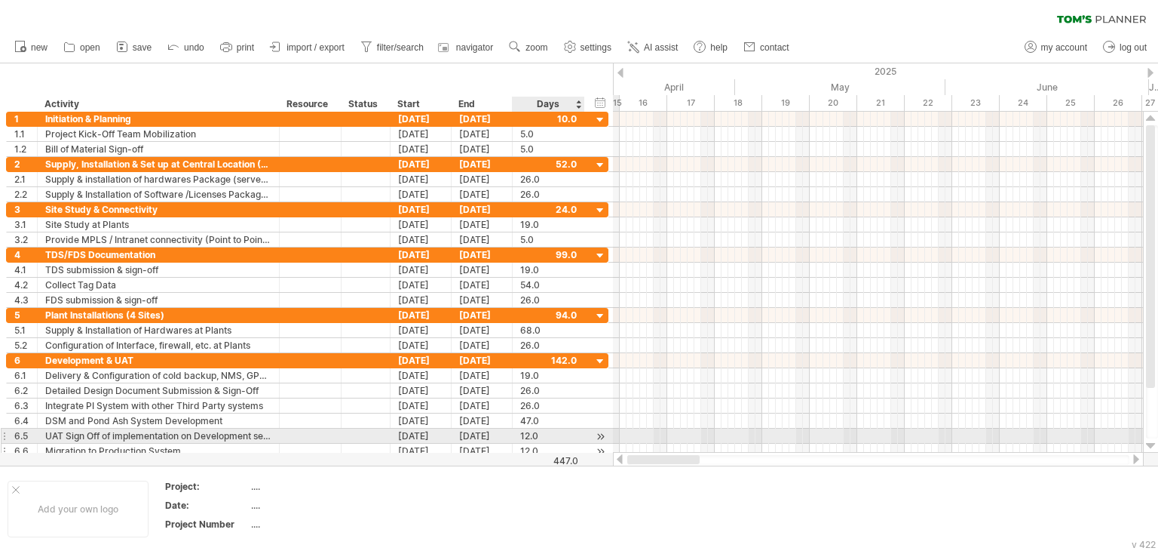
drag, startPoint x: 702, startPoint y: 459, endPoint x: 540, endPoint y: 441, distance: 163.1
click at [540, 441] on div "Trying to reach [DOMAIN_NAME] Connected again... 0% clear filter new 1" at bounding box center [579, 275] width 1158 height 551
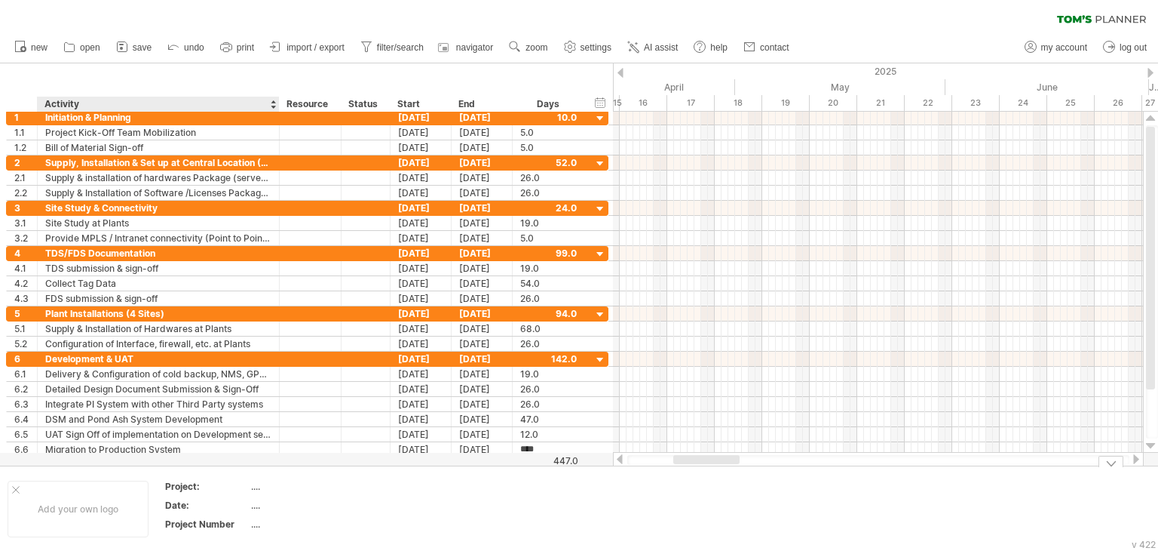
scroll to position [0, 0]
click at [256, 498] on div "...." at bounding box center [314, 504] width 127 height 13
click at [256, 494] on td "...." at bounding box center [315, 488] width 128 height 17
click at [256, 492] on td at bounding box center [315, 488] width 128 height 17
click at [263, 511] on td "...." at bounding box center [315, 506] width 128 height 17
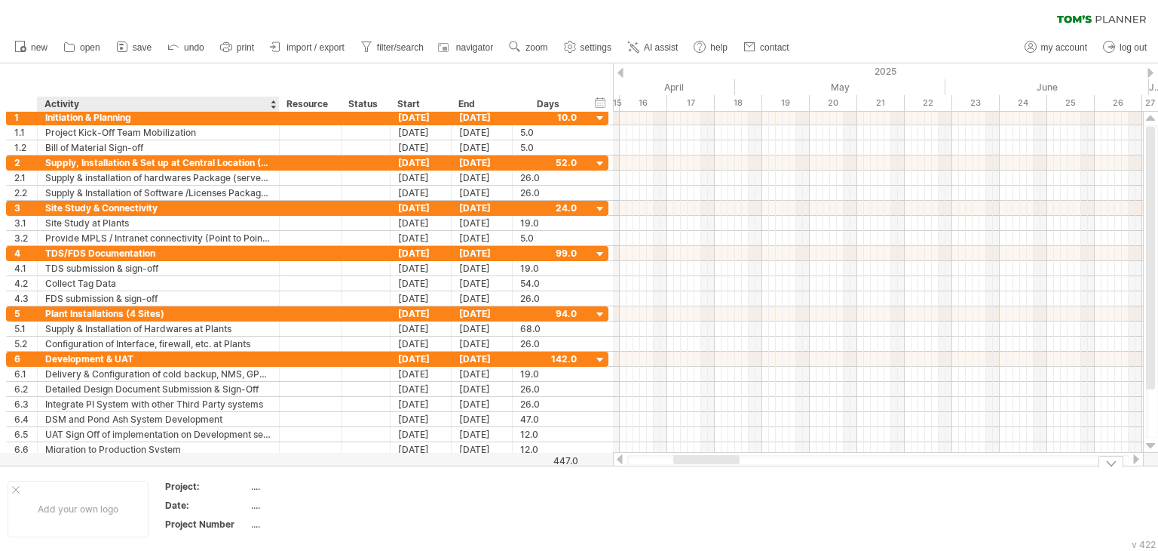
click at [265, 526] on div "...." at bounding box center [314, 523] width 127 height 13
click at [115, 528] on div "Add your own logo" at bounding box center [78, 508] width 141 height 57
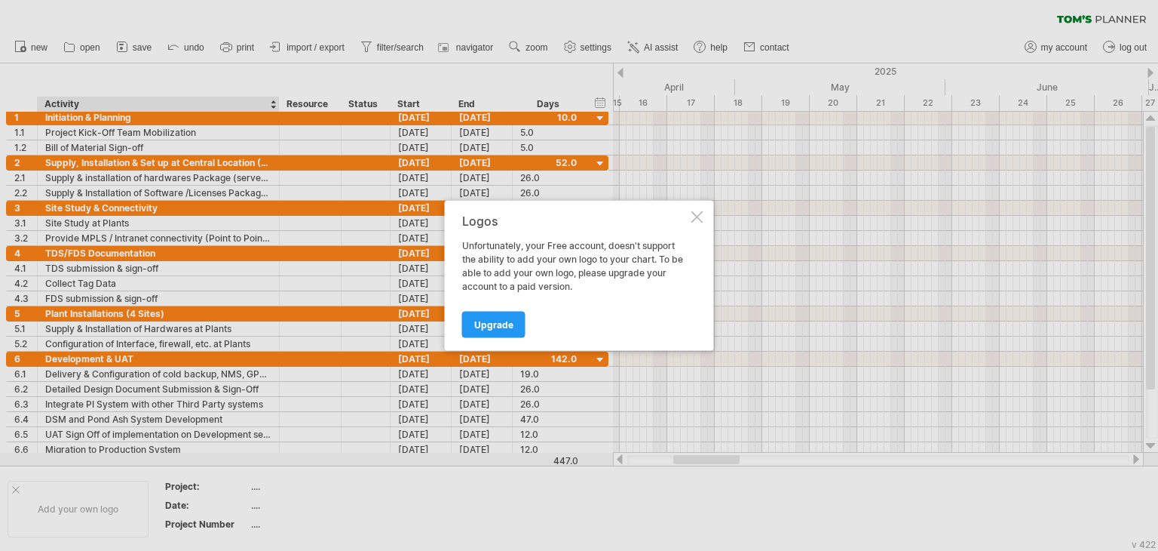
click at [704, 218] on div "Logos Unfortunately, your Free account, doesn't support the ability to add your…" at bounding box center [579, 276] width 269 height 150
click at [694, 212] on div at bounding box center [698, 217] width 12 height 12
